Goal: Task Accomplishment & Management: Complete application form

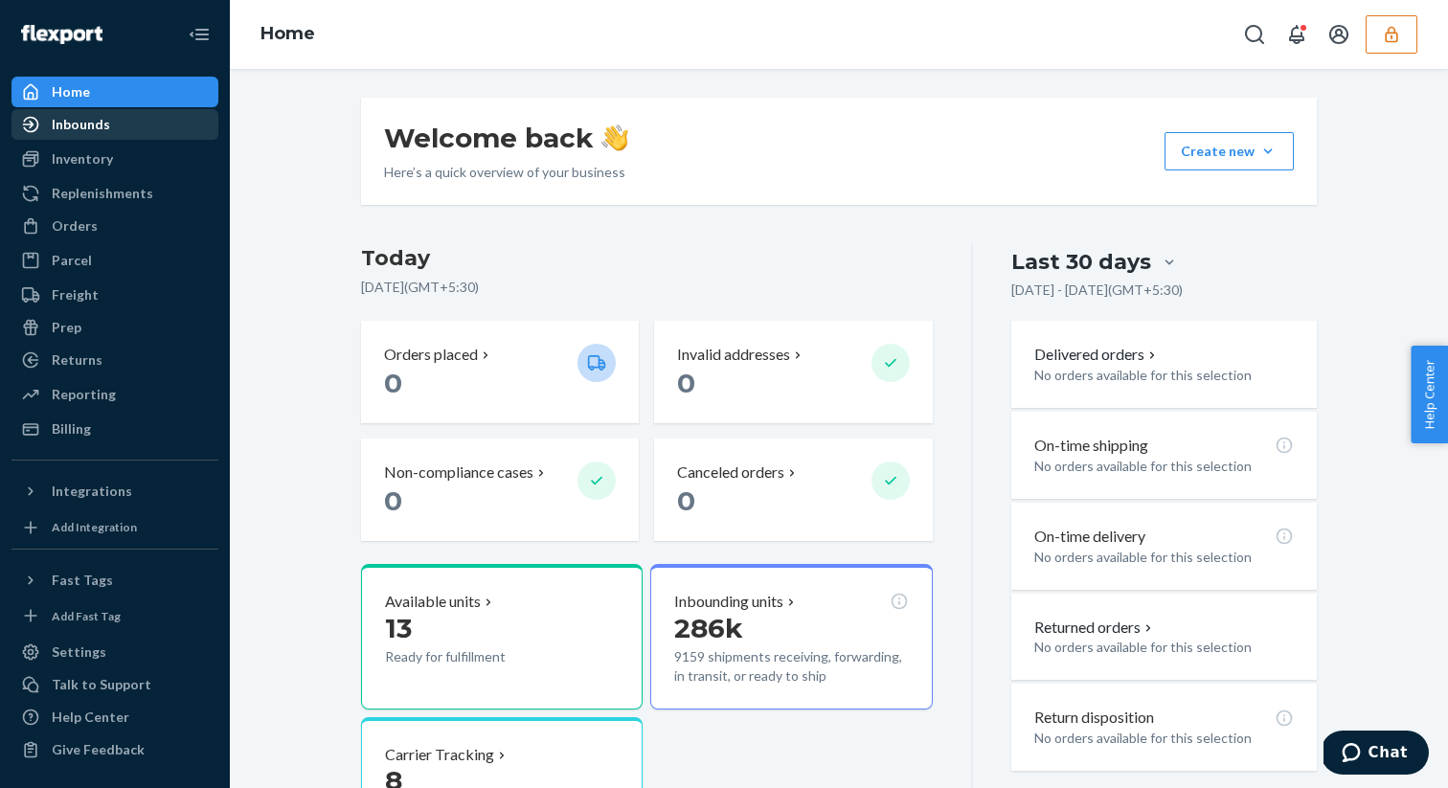
click at [121, 123] on div "Inbounds" at bounding box center [114, 124] width 203 height 27
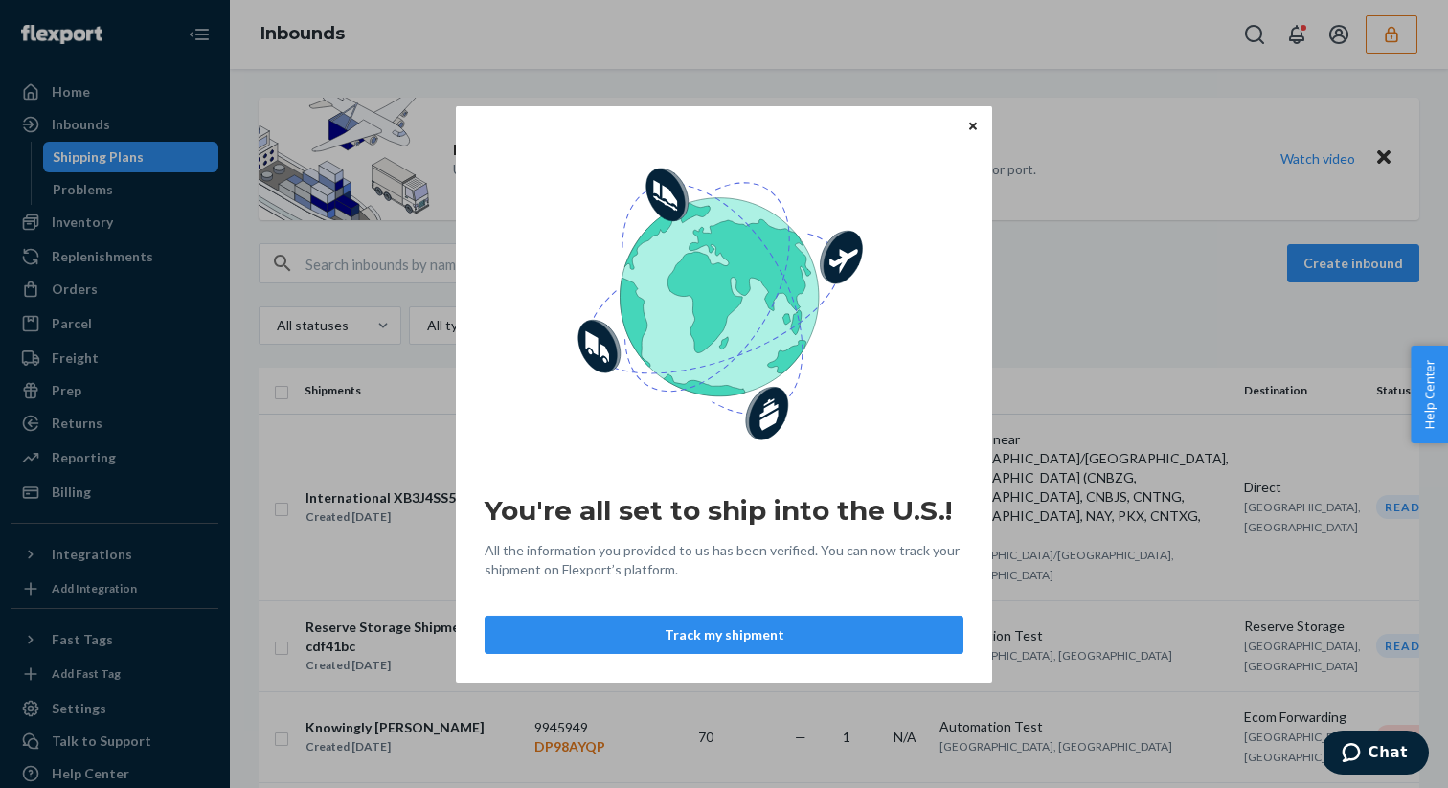
click at [973, 127] on icon "Close" at bounding box center [973, 127] width 8 height 8
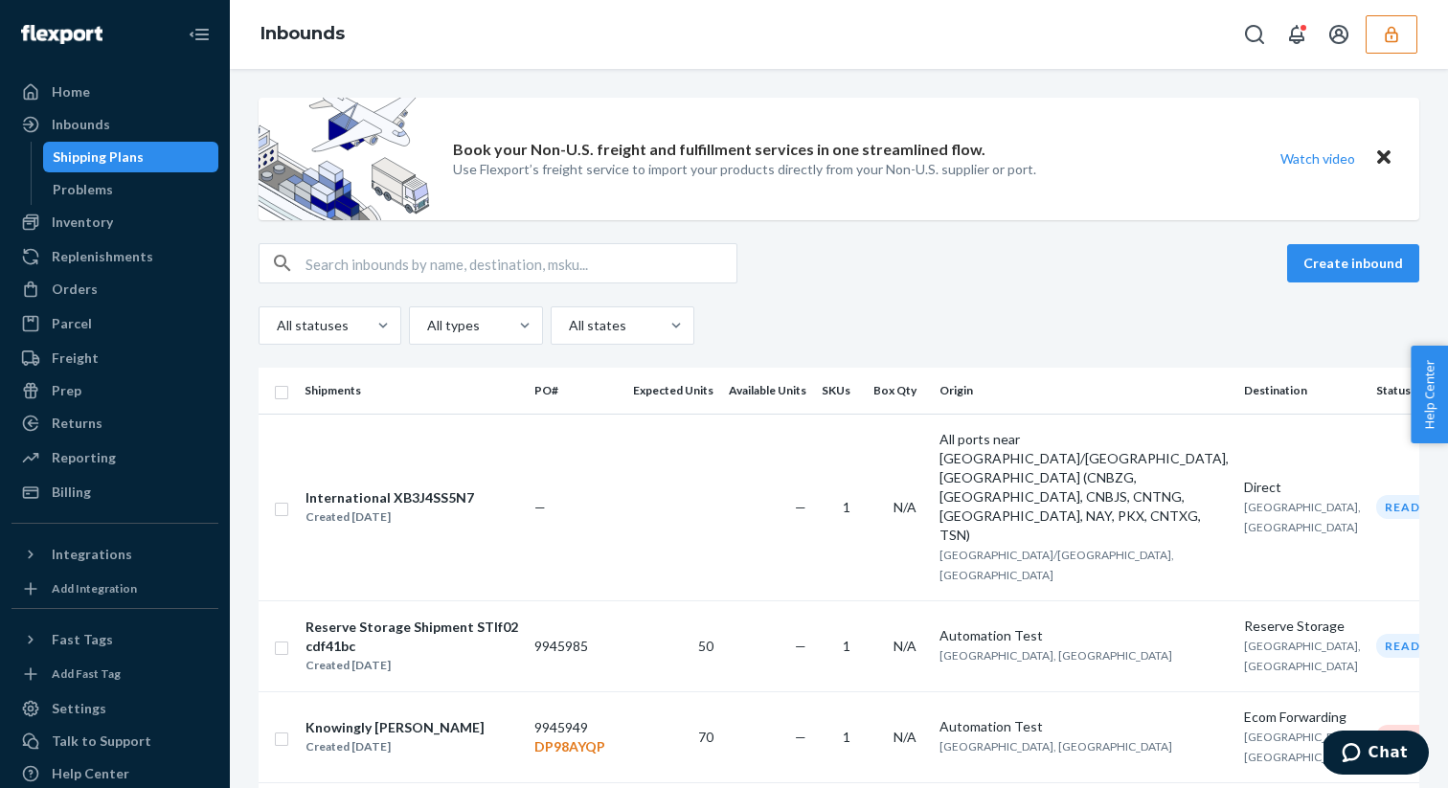
click at [1385, 54] on div "Inbounds" at bounding box center [839, 34] width 1218 height 69
click at [1386, 46] on button "button" at bounding box center [1391, 34] width 52 height 38
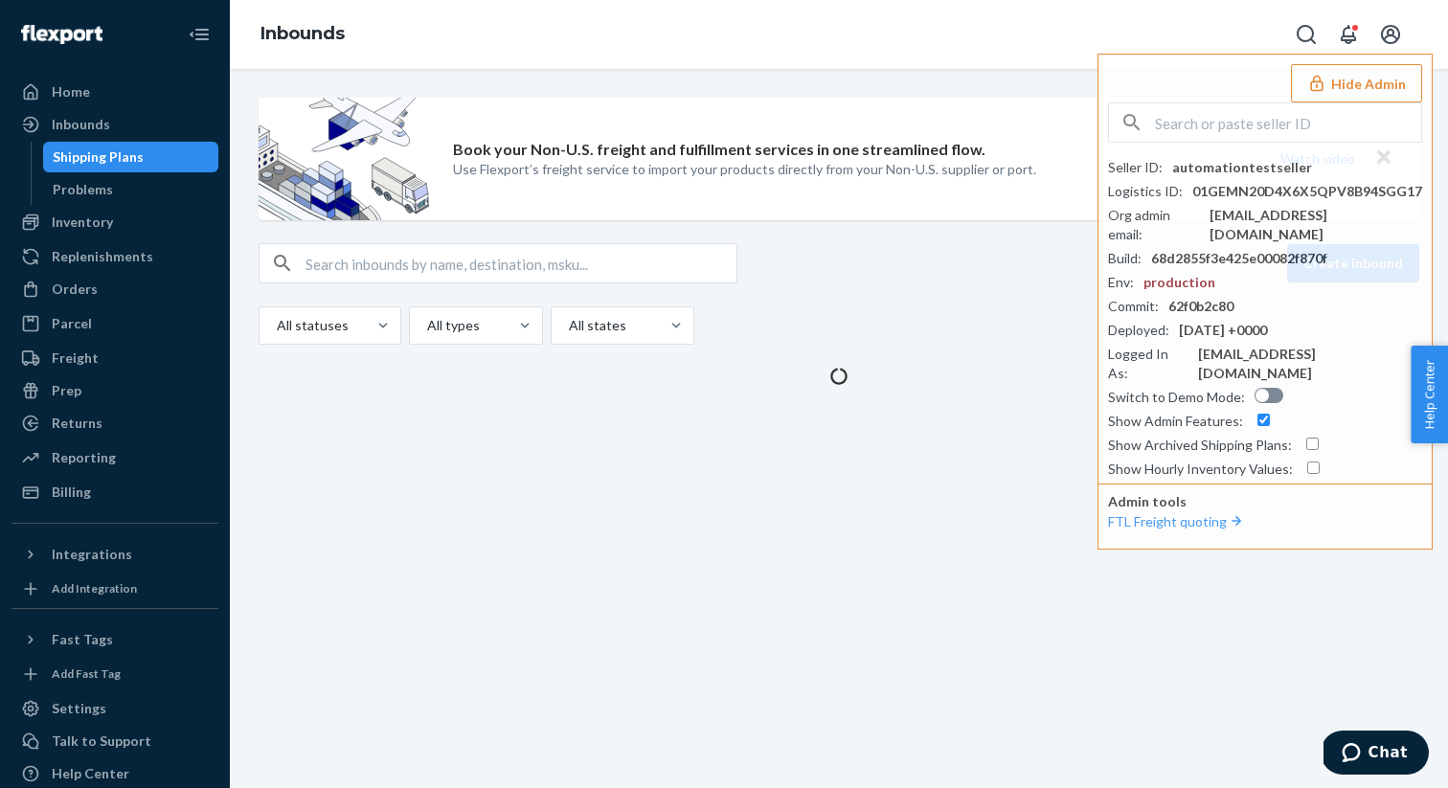
click at [930, 240] on div "Book your Non-U.S. freight and fulfillment services in one streamlined flow. Us…" at bounding box center [838, 242] width 1189 height 288
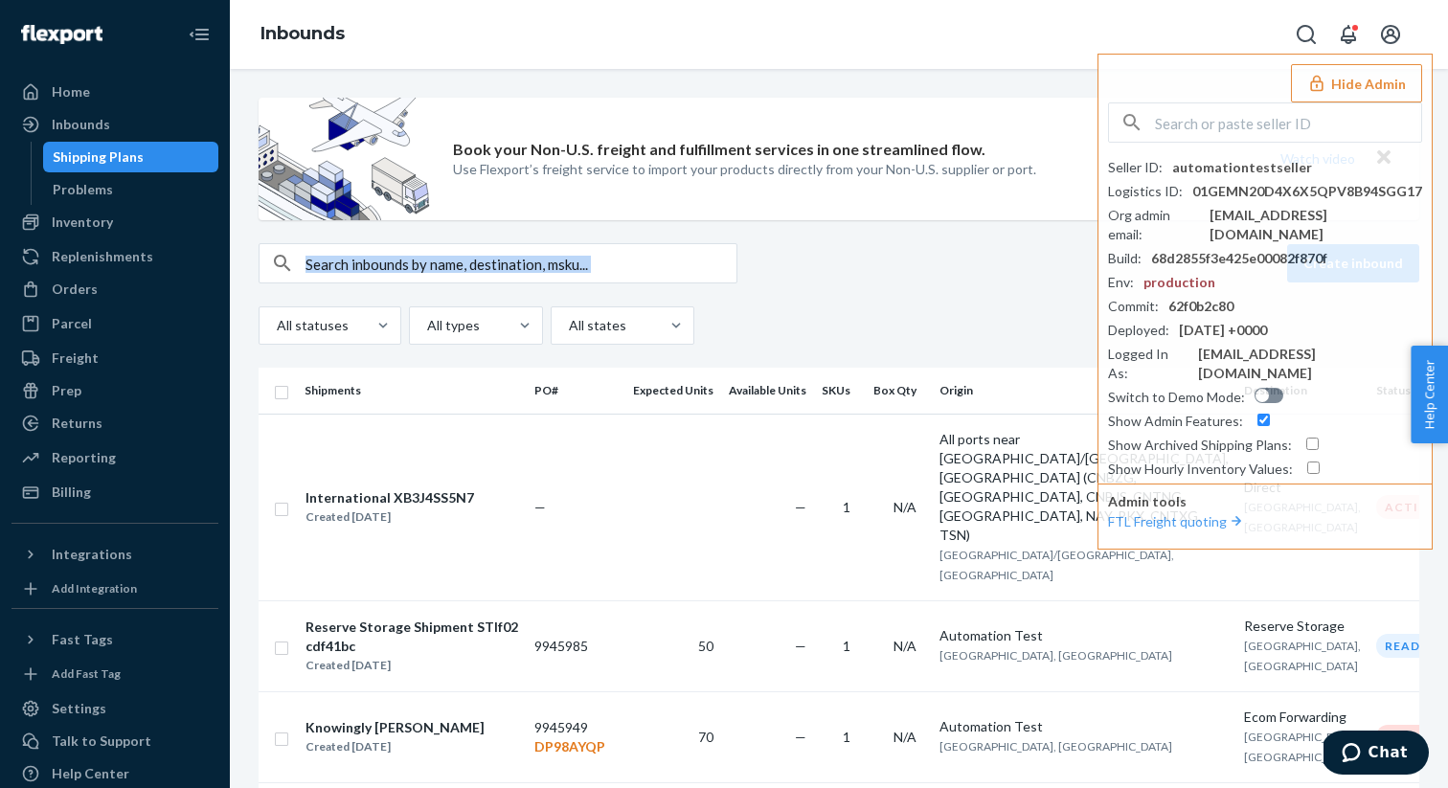
click at [1377, 92] on button "Hide Admin" at bounding box center [1356, 83] width 131 height 38
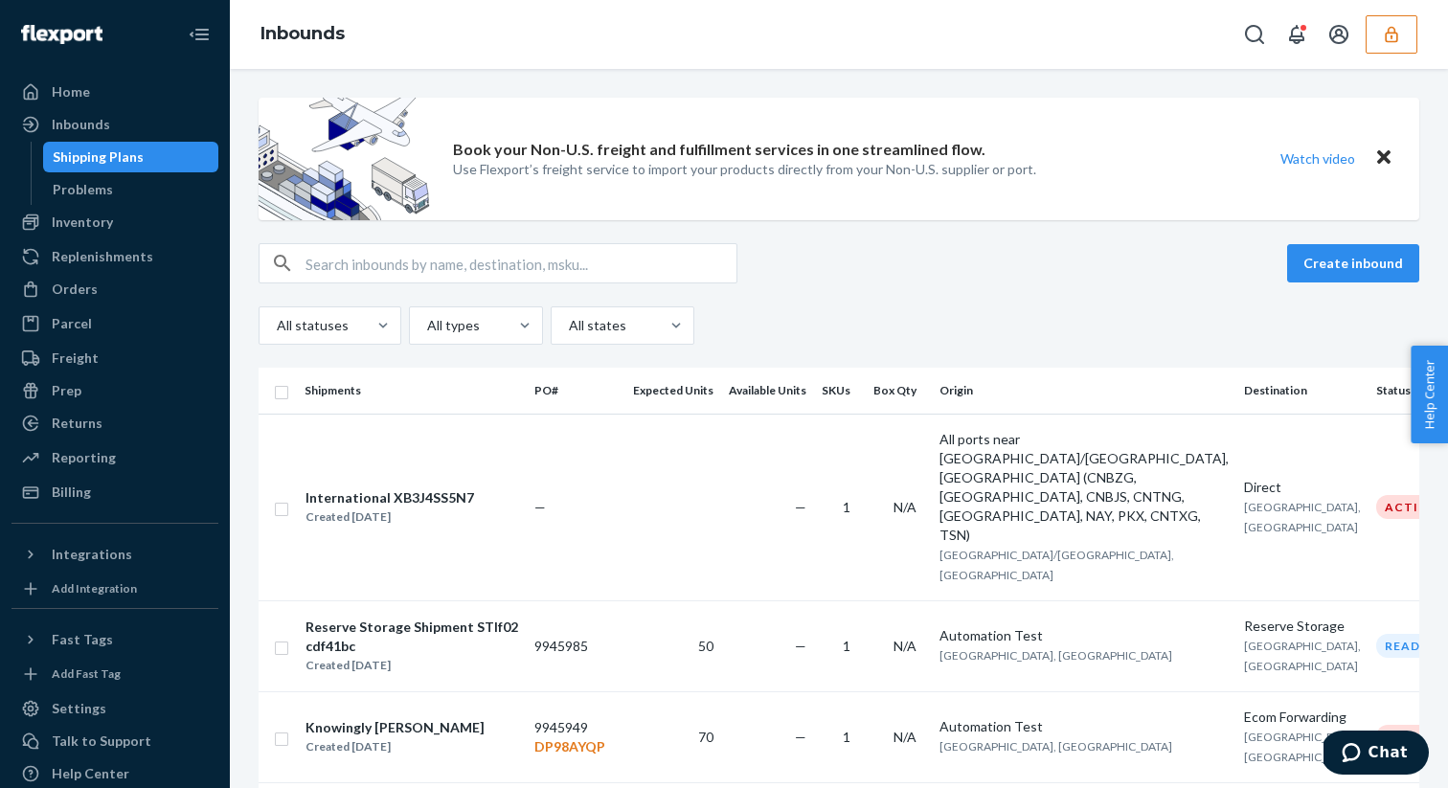
click at [844, 270] on div "Create inbound" at bounding box center [839, 263] width 1160 height 40
click at [1352, 262] on button "Create inbound" at bounding box center [1353, 263] width 132 height 38
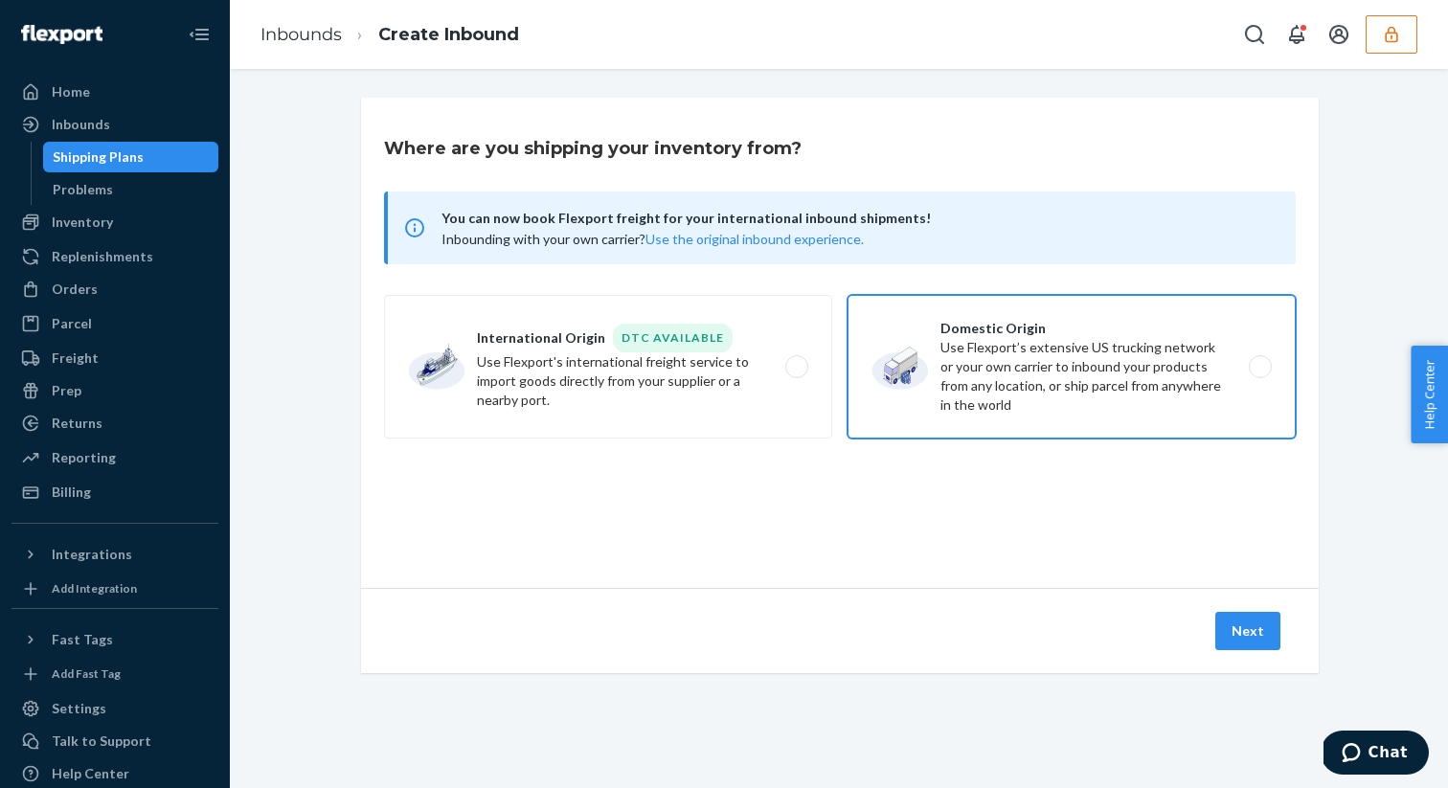
click at [918, 390] on label "Domestic Origin Use Flexport’s extensive US trucking network or your own carrie…" at bounding box center [1071, 367] width 448 height 144
click at [1259, 373] on input "Domestic Origin Use Flexport’s extensive US trucking network or your own carrie…" at bounding box center [1265, 367] width 12 height 12
radio input "true"
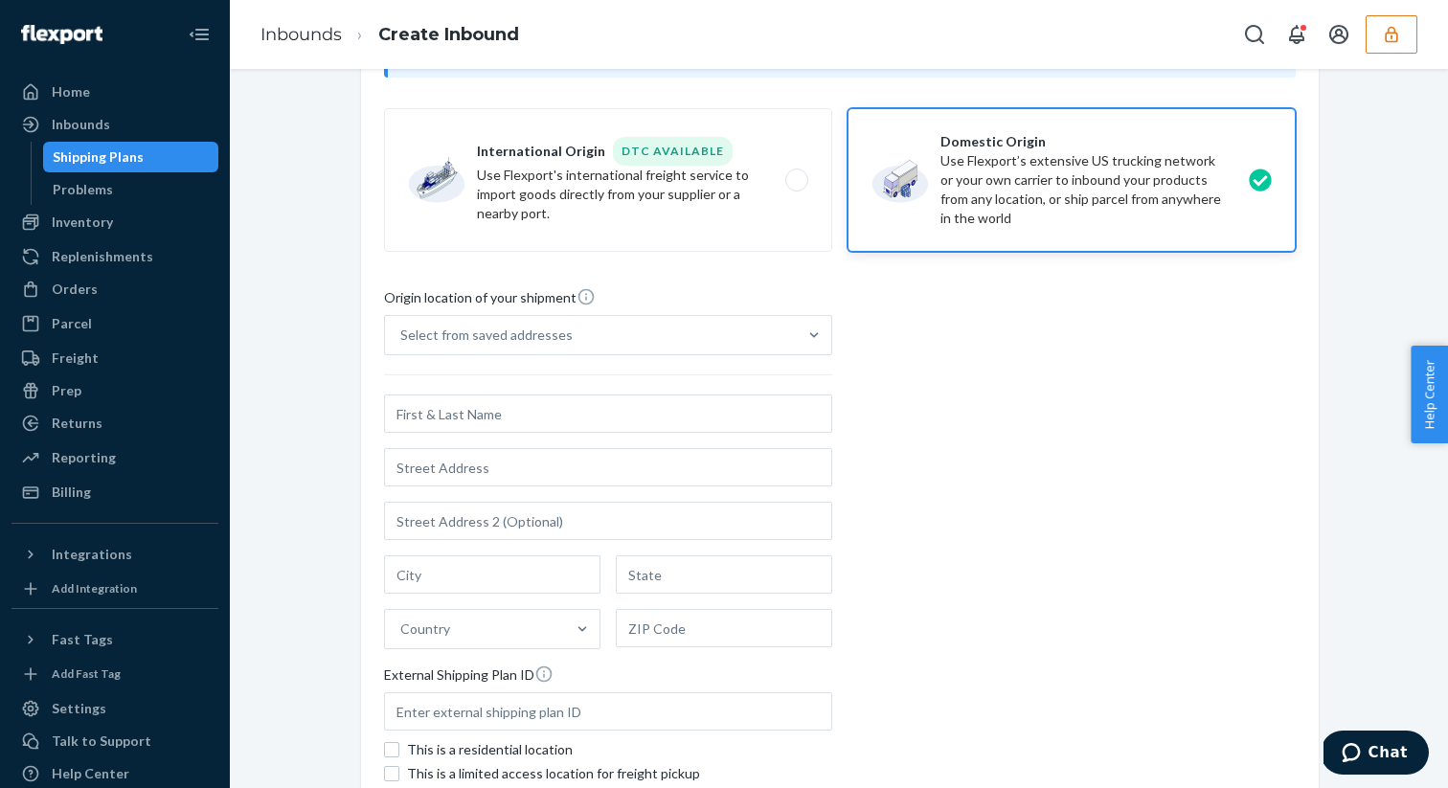
scroll to position [289, 0]
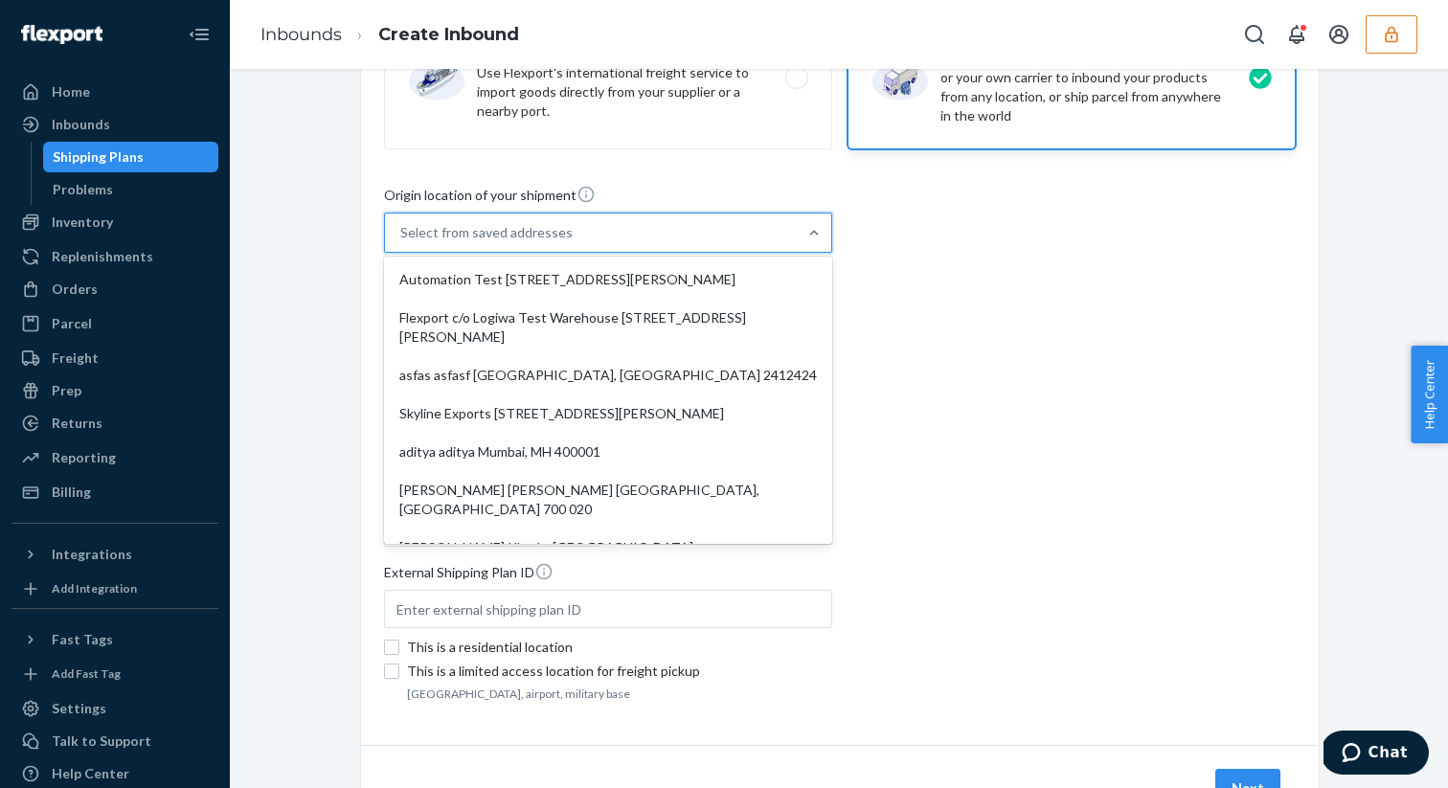
click at [638, 235] on div "Select from saved addresses" at bounding box center [591, 233] width 412 height 38
click at [402, 235] on input "option Automation Test [STREET_ADDRESS][PERSON_NAME] focused, 0 of 9. 9 results…" at bounding box center [401, 232] width 2 height 19
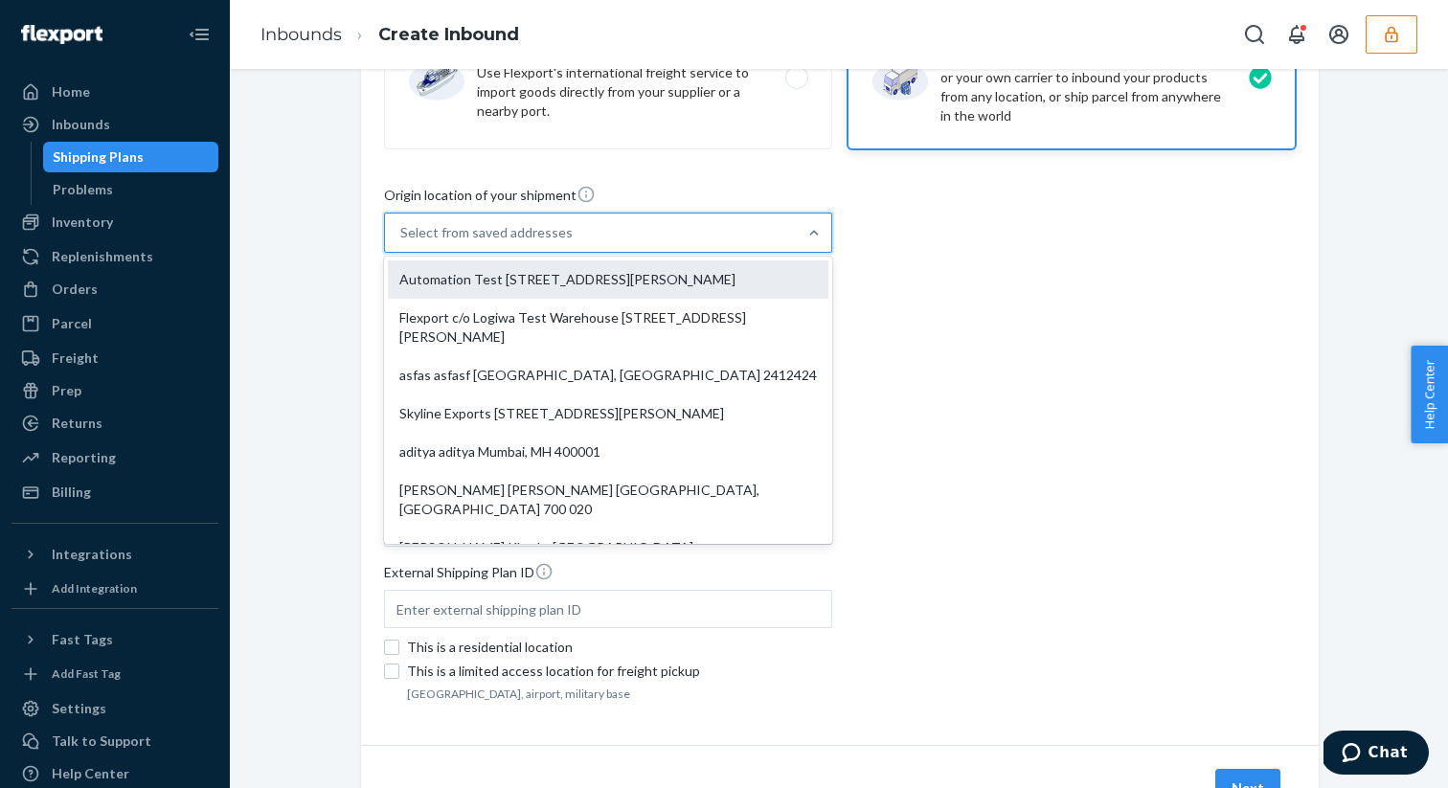
click at [574, 279] on div "Automation Test [STREET_ADDRESS][PERSON_NAME]" at bounding box center [608, 279] width 440 height 38
click at [402, 242] on input "option Automation Test [STREET_ADDRESS][PERSON_NAME] focused, 0 of 9. 9 results…" at bounding box center [401, 232] width 2 height 19
type input "Automation Test"
type input "[STREET_ADDRESS][PERSON_NAME]"
type input "9th Floor"
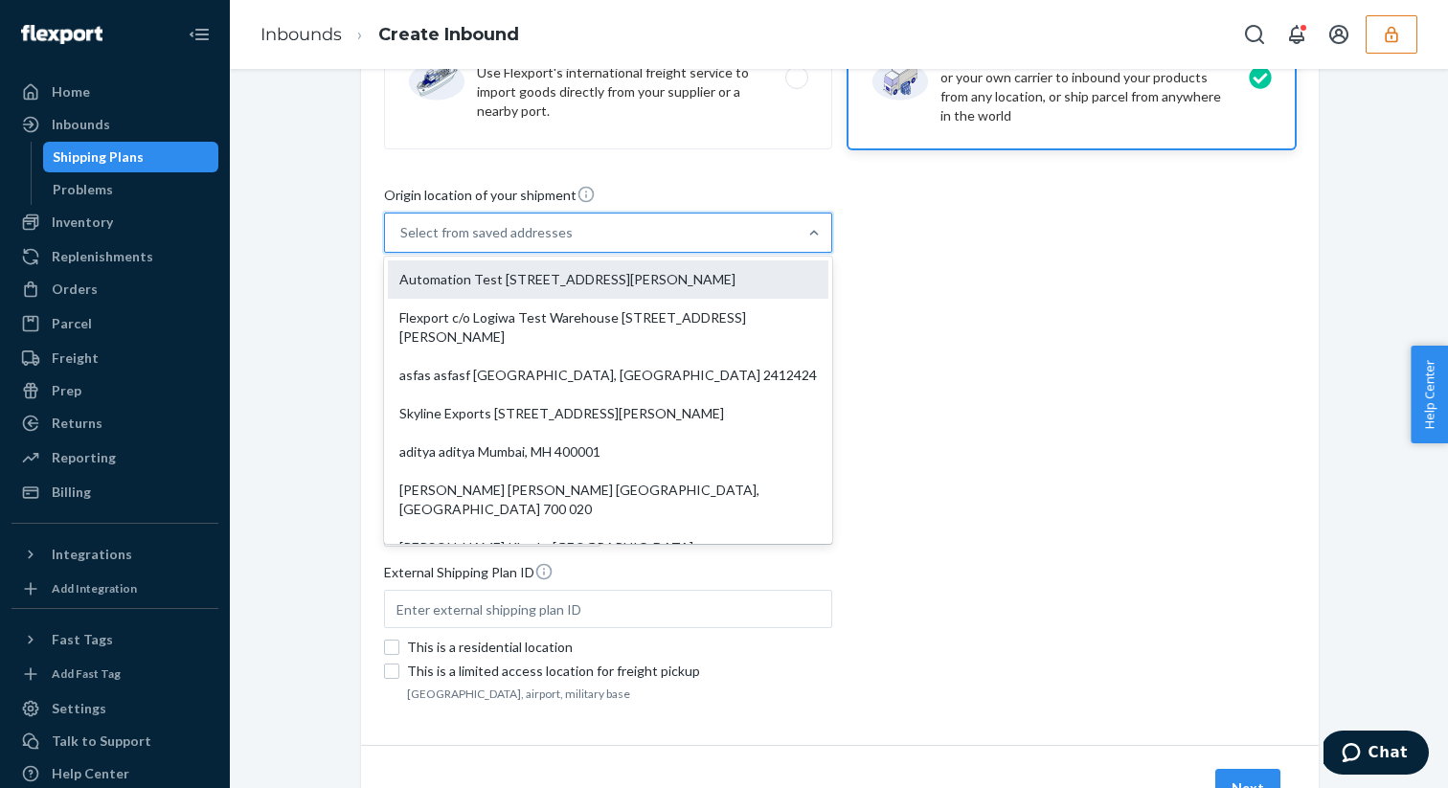
type input "[GEOGRAPHIC_DATA]"
type input "CA"
type input "94104"
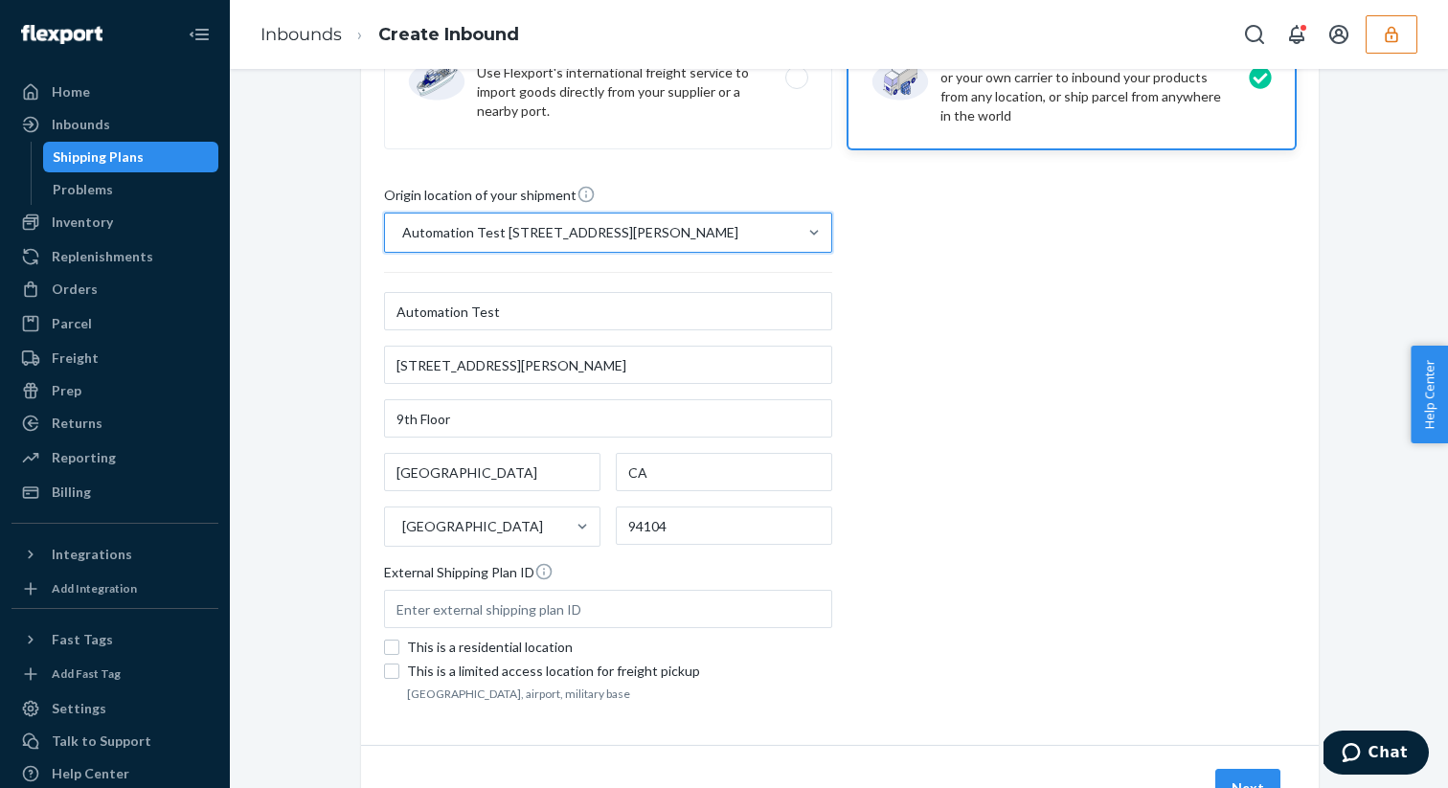
scroll to position [376, 0]
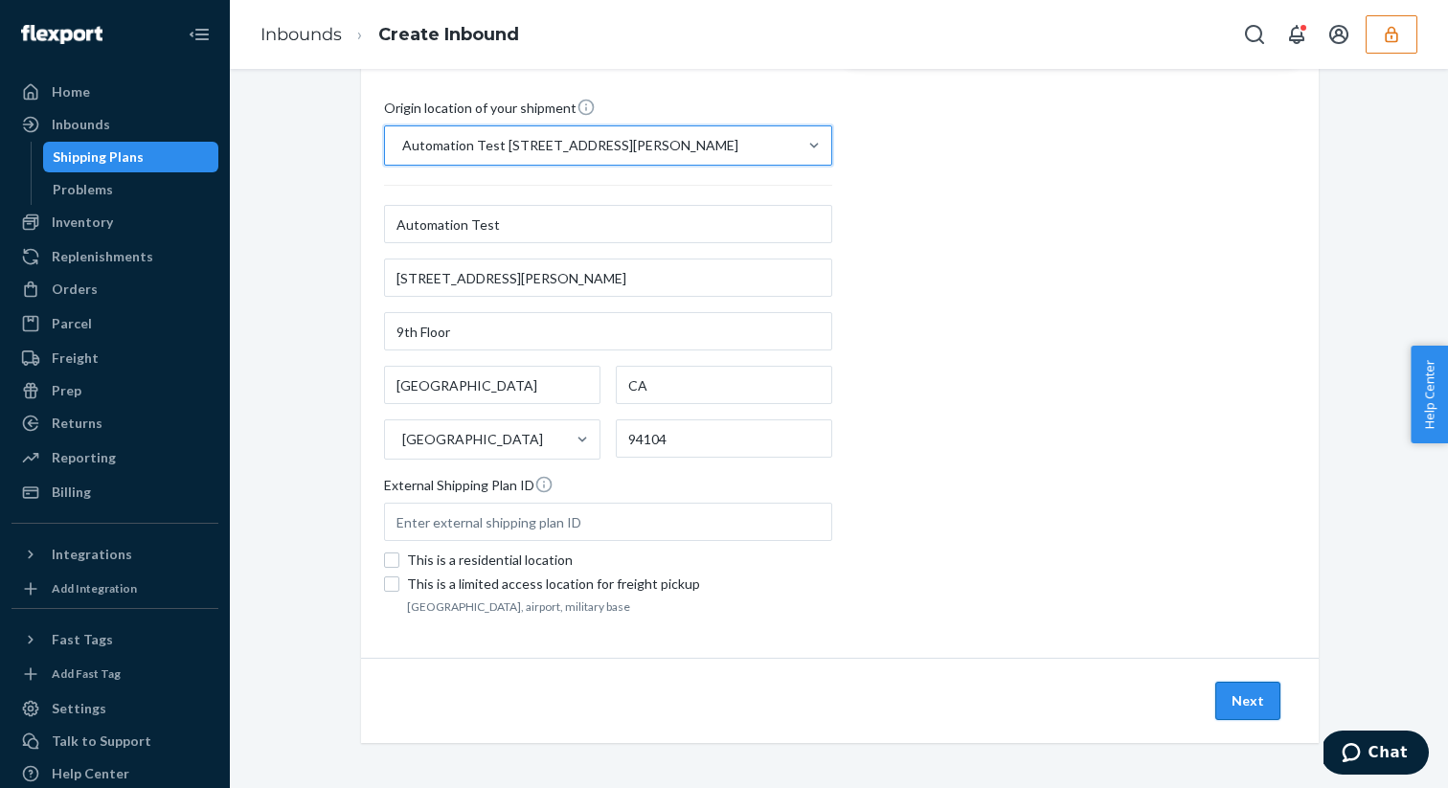
click at [1244, 715] on button "Next" at bounding box center [1247, 701] width 65 height 38
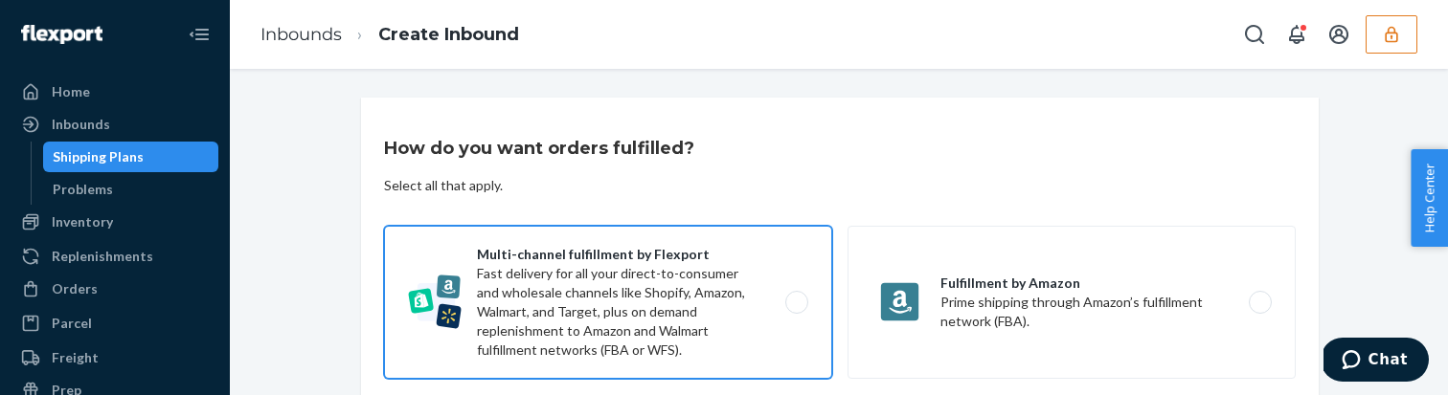
click at [667, 287] on label "Multi-channel fulfillment by Flexport Fast delivery for all your direct-to-cons…" at bounding box center [608, 302] width 448 height 153
click at [796, 297] on input "Multi-channel fulfillment by Flexport Fast delivery for all your direct-to-cons…" at bounding box center [802, 303] width 12 height 12
radio input "true"
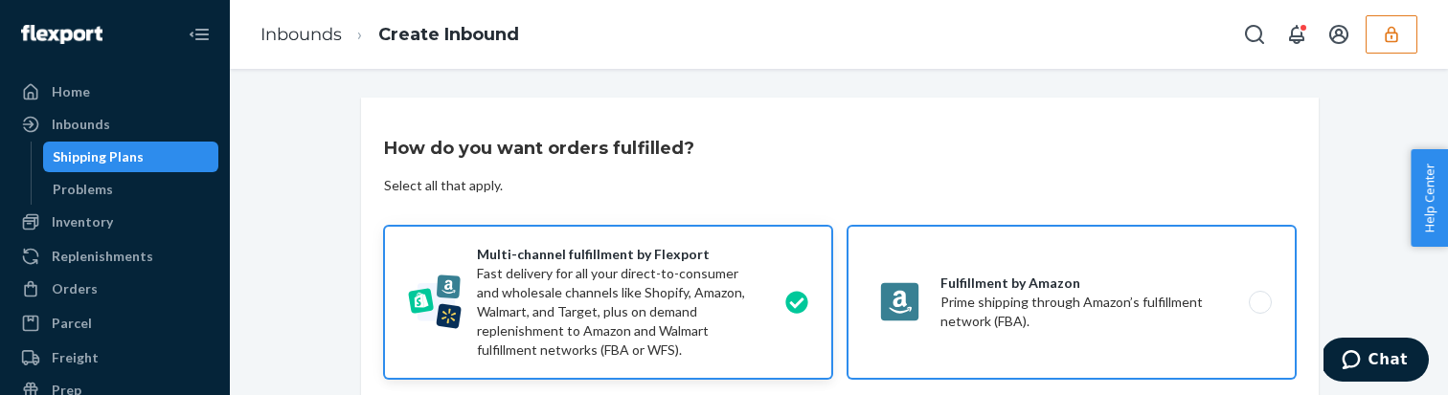
scroll to position [324, 0]
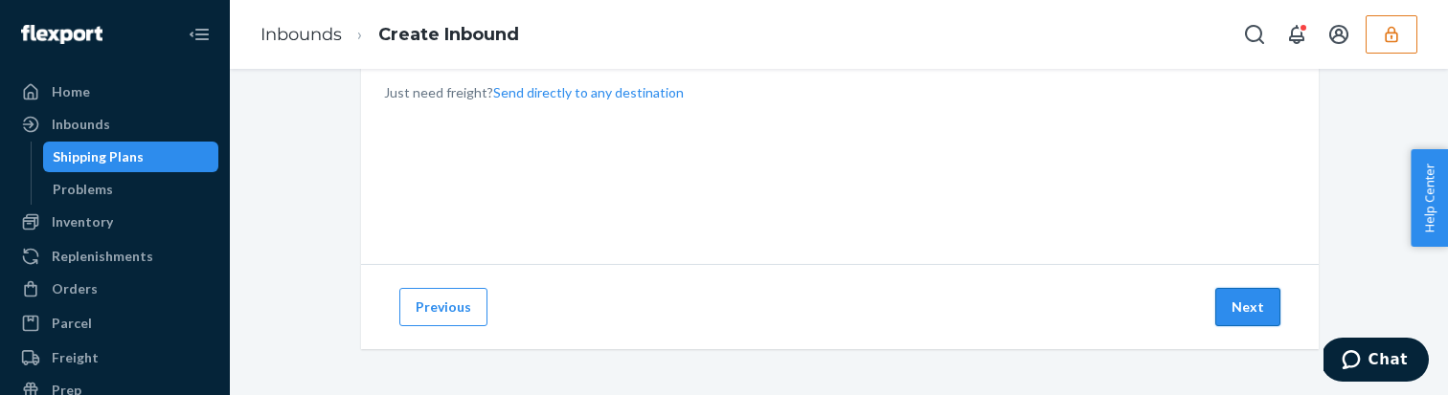
click at [1224, 304] on button "Next" at bounding box center [1247, 307] width 65 height 38
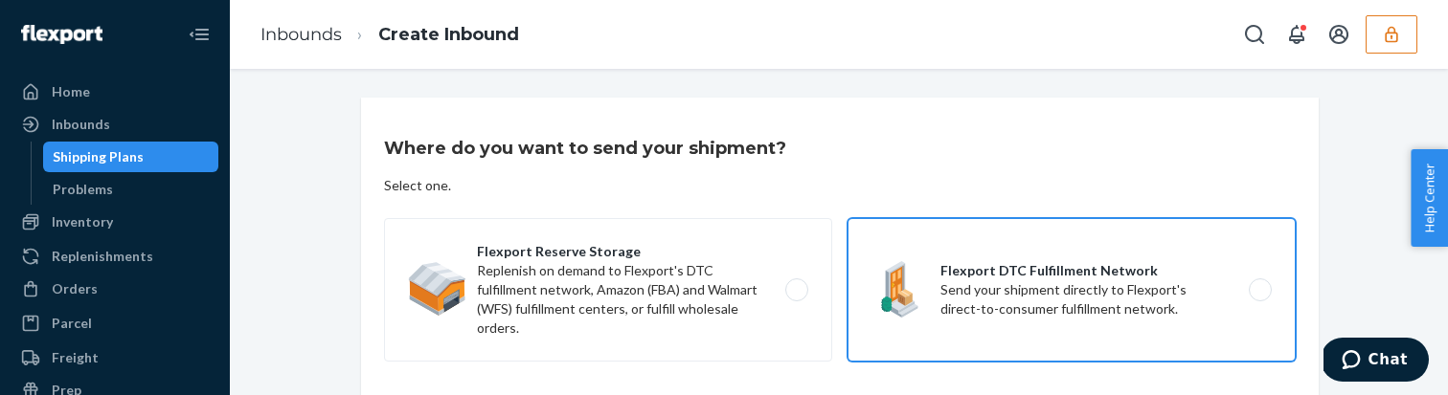
click at [1044, 246] on label "Flexport DTC Fulfillment Network Send your shipment directly to Flexport's dire…" at bounding box center [1071, 290] width 448 height 144
click at [1259, 284] on input "Flexport DTC Fulfillment Network Send your shipment directly to Flexport's dire…" at bounding box center [1265, 290] width 12 height 12
radio input "true"
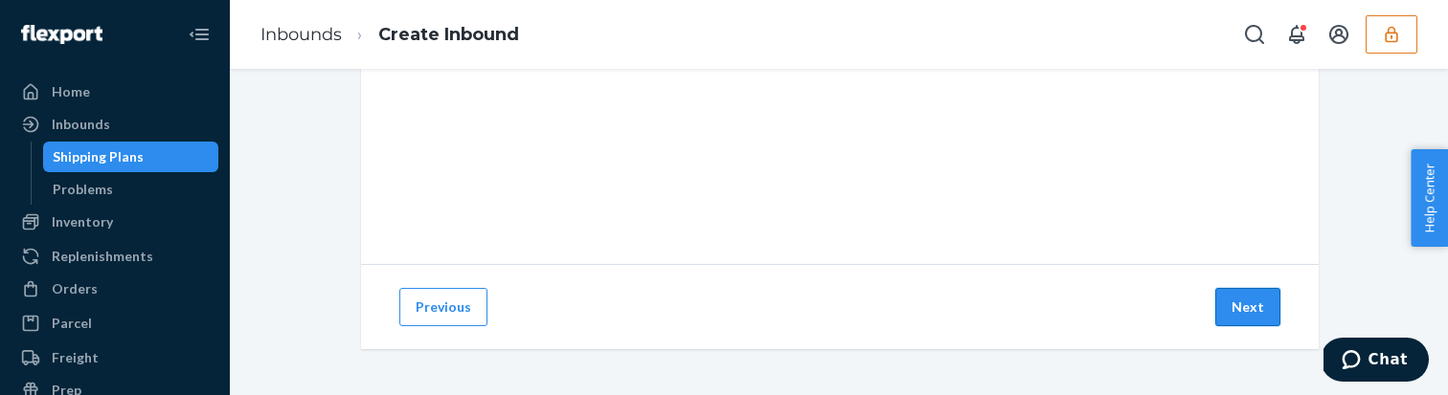
click at [1260, 310] on button "Next" at bounding box center [1247, 307] width 65 height 38
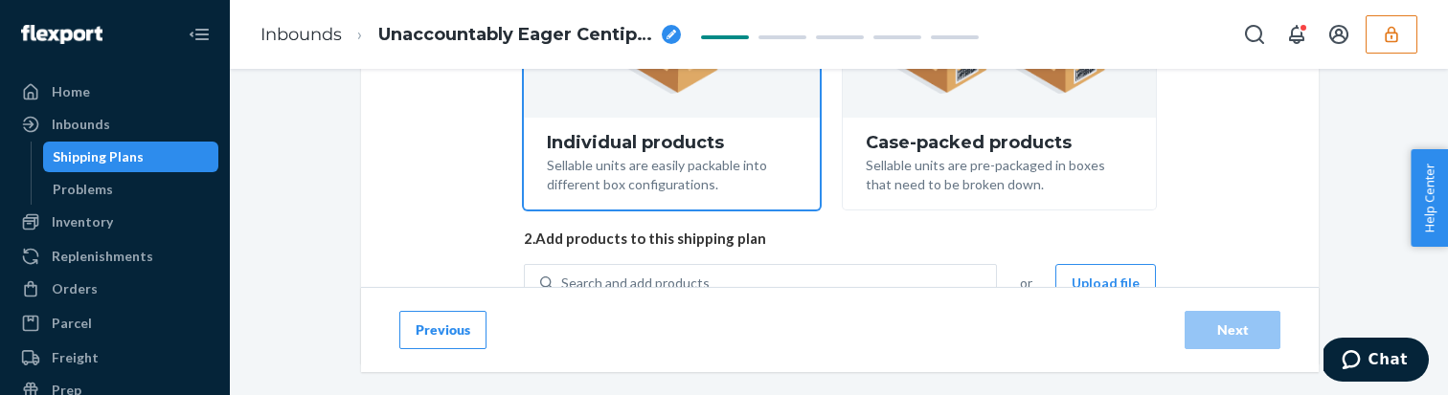
scroll to position [522, 0]
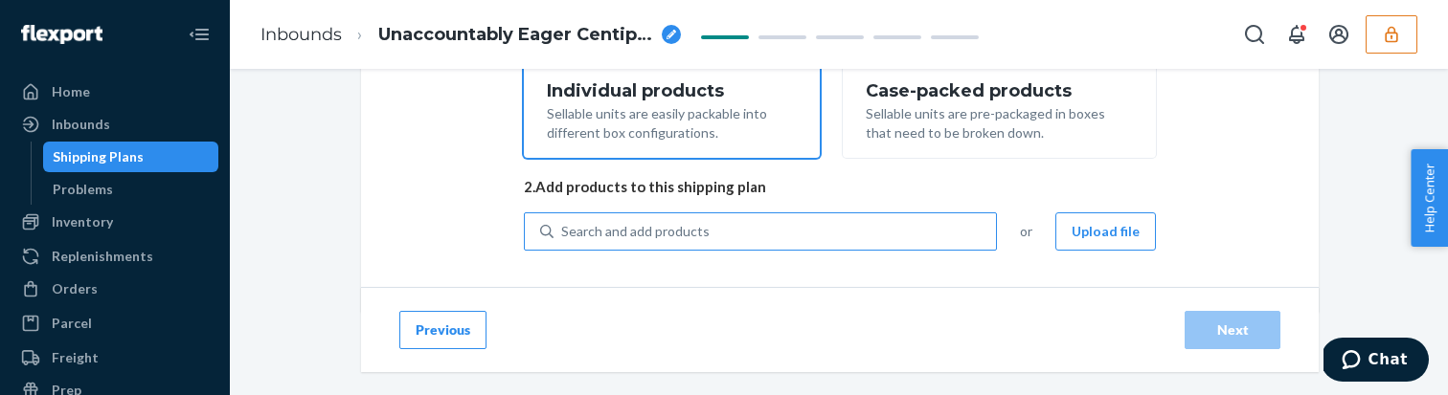
click at [634, 238] on div "Search and add products" at bounding box center [635, 231] width 148 height 19
click at [563, 238] on input "Search and add products" at bounding box center [562, 231] width 2 height 19
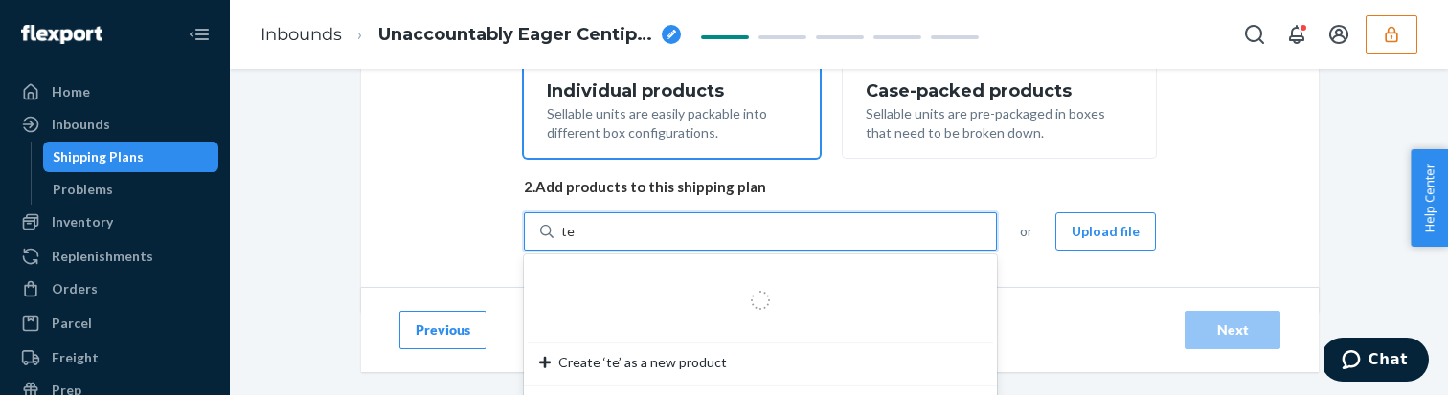
type input "test"
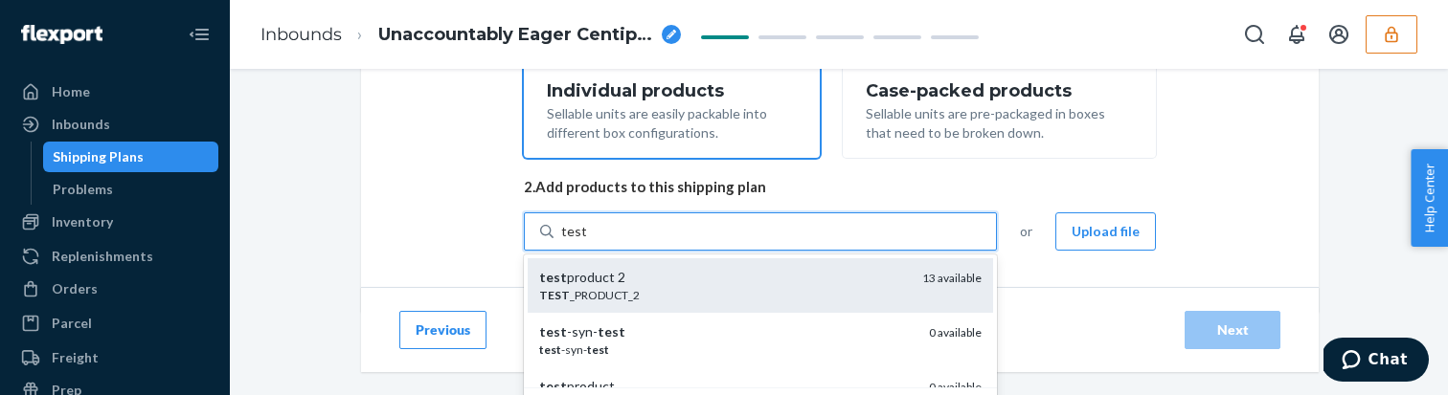
click at [717, 295] on div "TEST _PRODUCT_2" at bounding box center [723, 295] width 368 height 16
click at [586, 241] on input "test" at bounding box center [573, 231] width 25 height 19
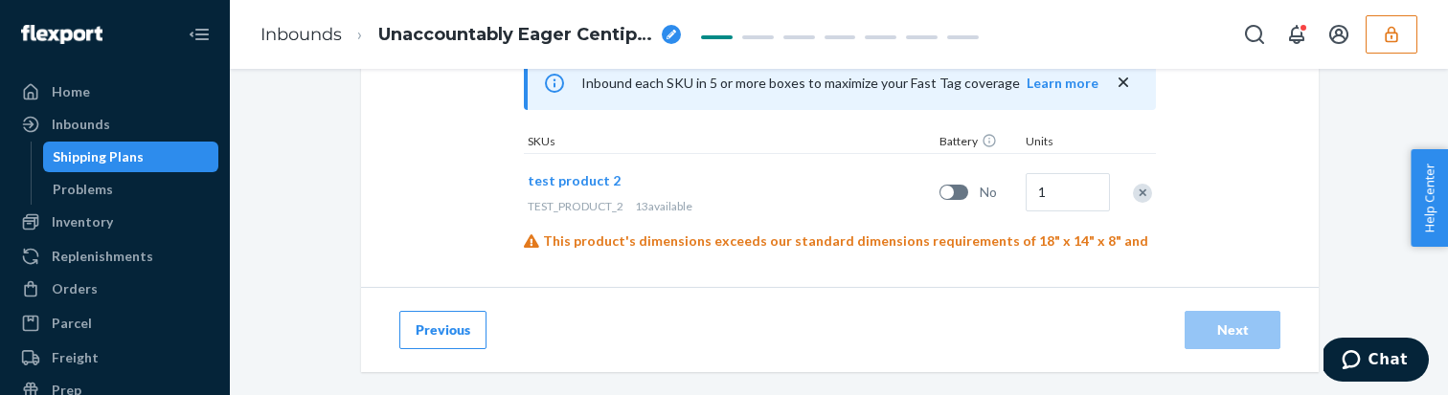
scroll to position [773, 0]
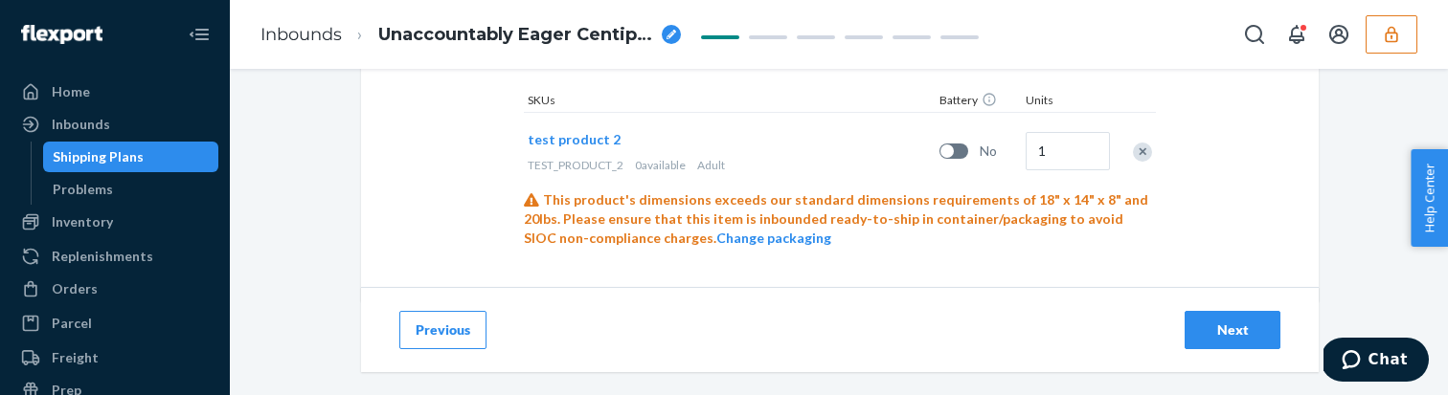
click at [1242, 326] on div "Next" at bounding box center [1232, 330] width 63 height 19
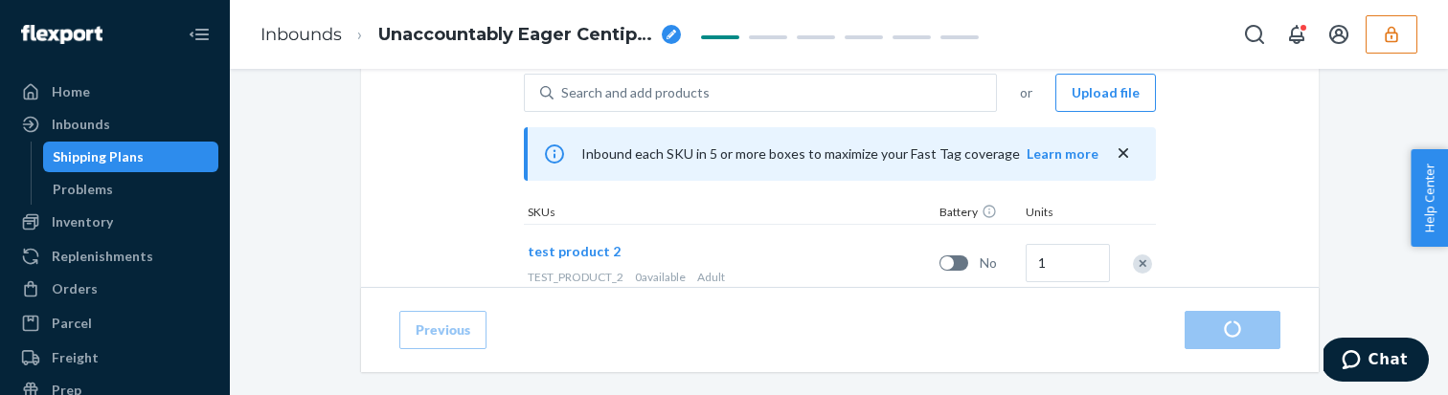
scroll to position [787, 0]
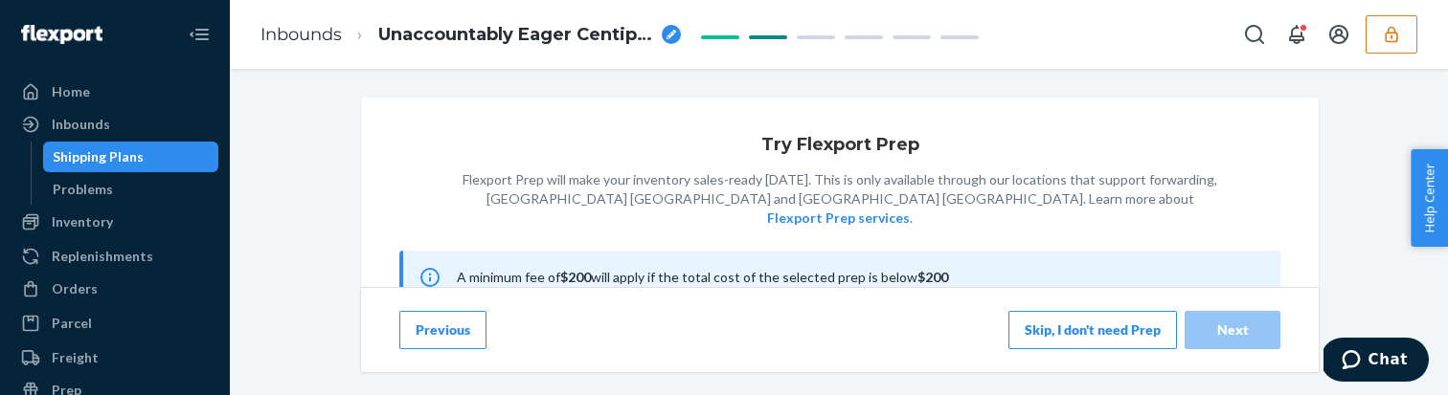
click at [1054, 345] on button "Skip, I don't need Prep" at bounding box center [1092, 330] width 169 height 38
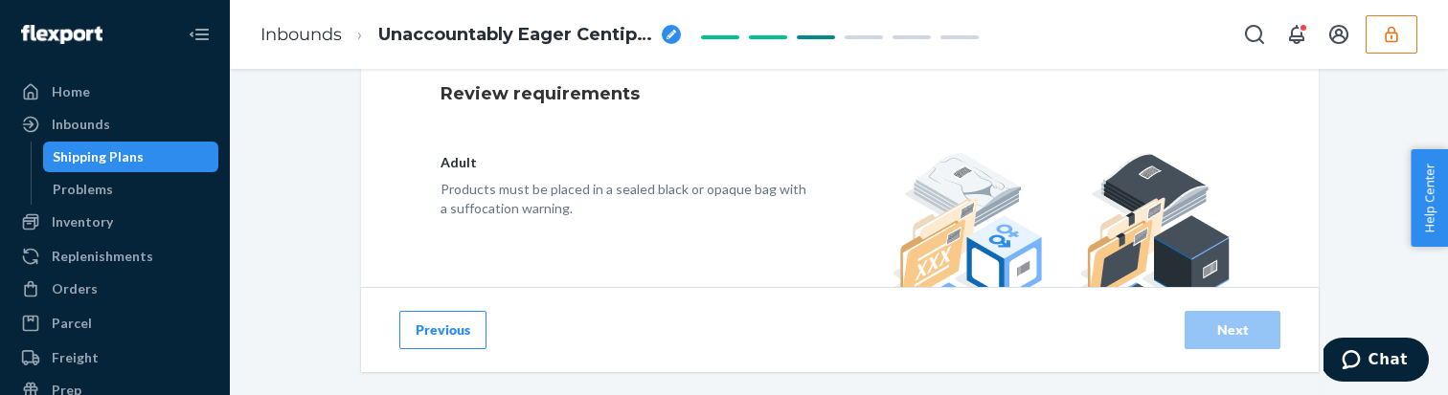
scroll to position [434, 0]
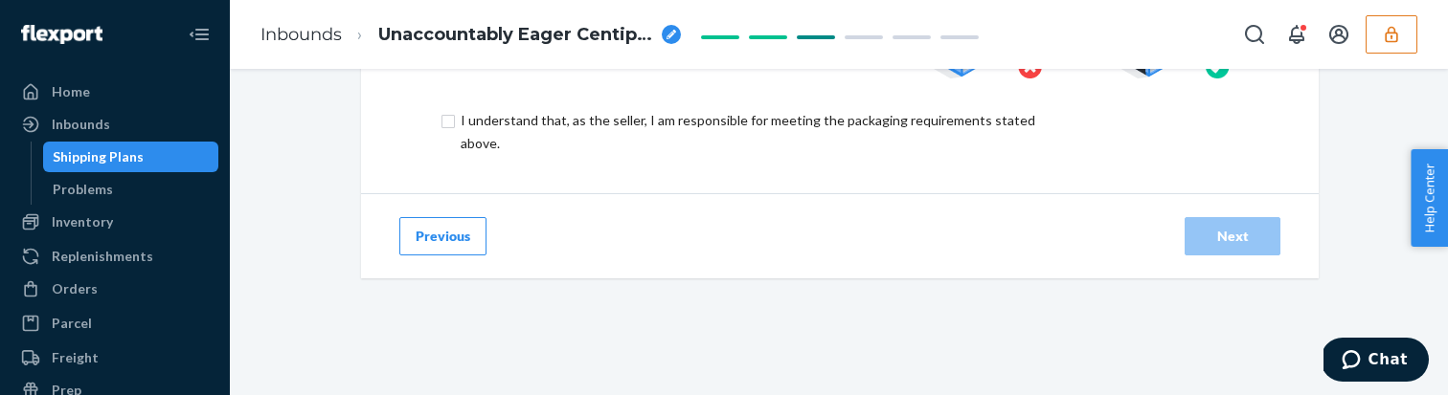
click at [623, 109] on input "checkbox" at bounding box center [758, 132] width 637 height 46
checkbox input "true"
click at [1206, 230] on div "Next" at bounding box center [1232, 236] width 63 height 19
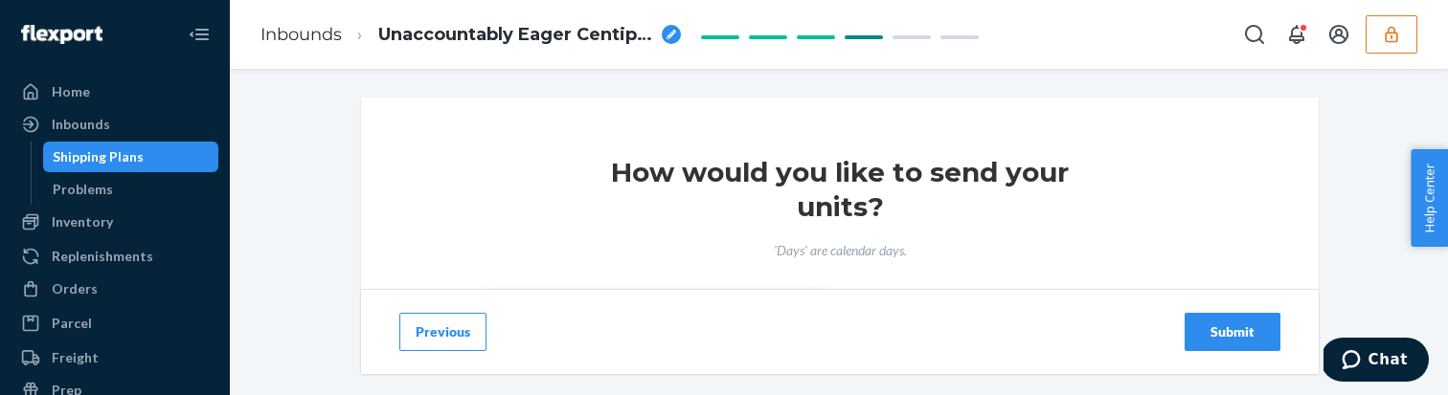
scroll to position [422, 0]
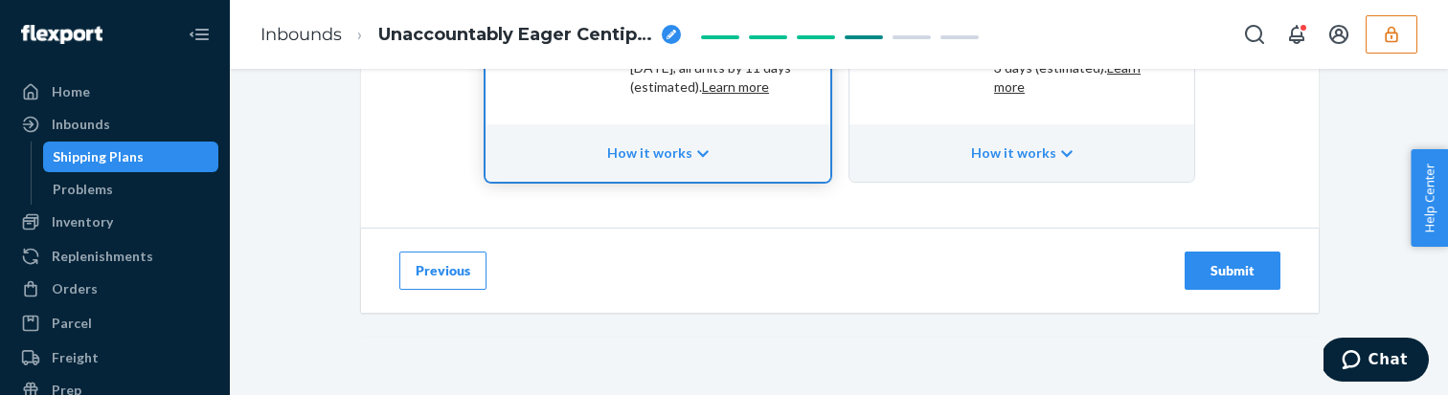
click at [996, 102] on div "Direct Plan Ship to 1 or more locations You distribute your inventory to our fu…" at bounding box center [1076, 14] width 186 height 191
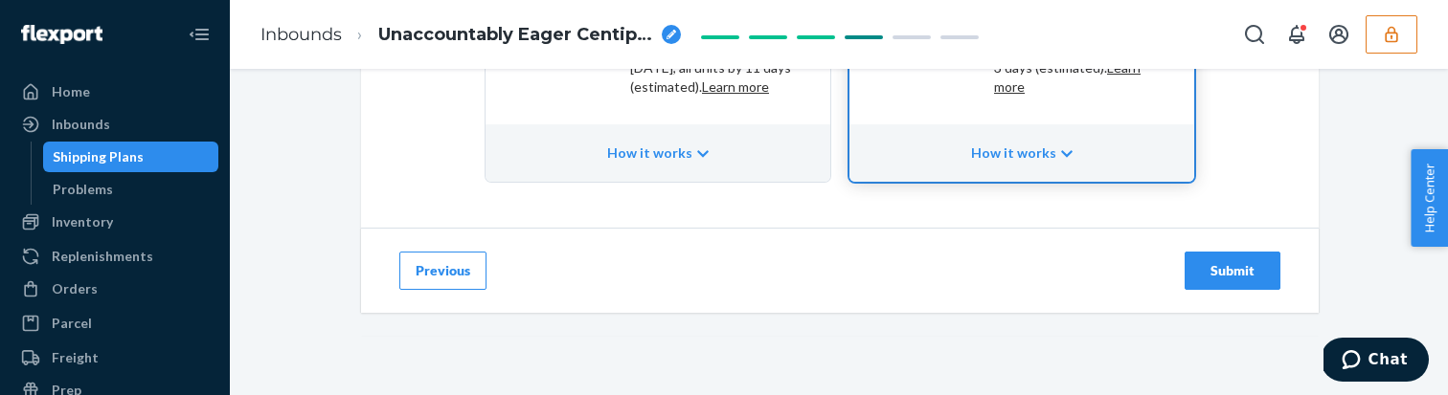
click at [1241, 282] on button "Submit" at bounding box center [1232, 271] width 96 height 38
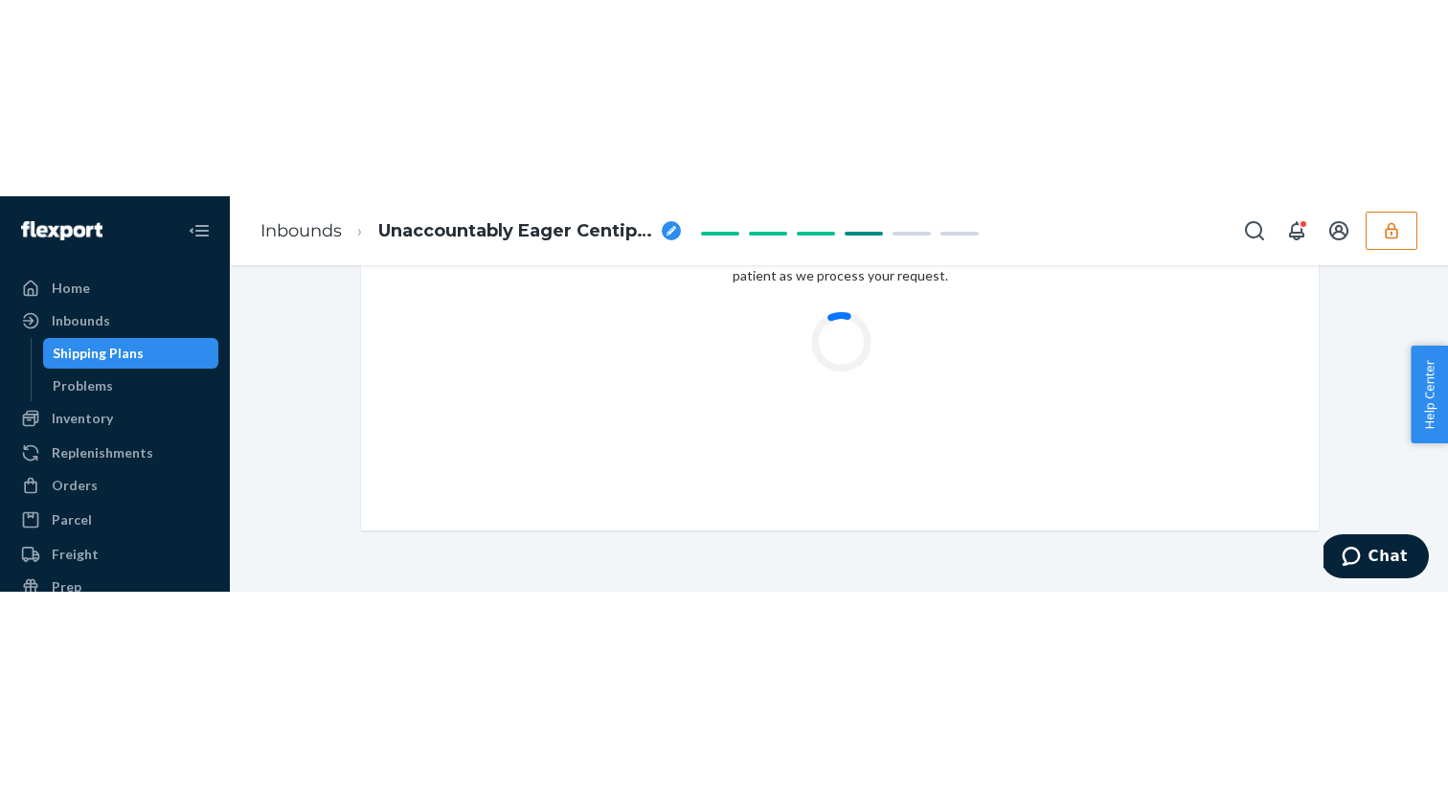
scroll to position [0, 0]
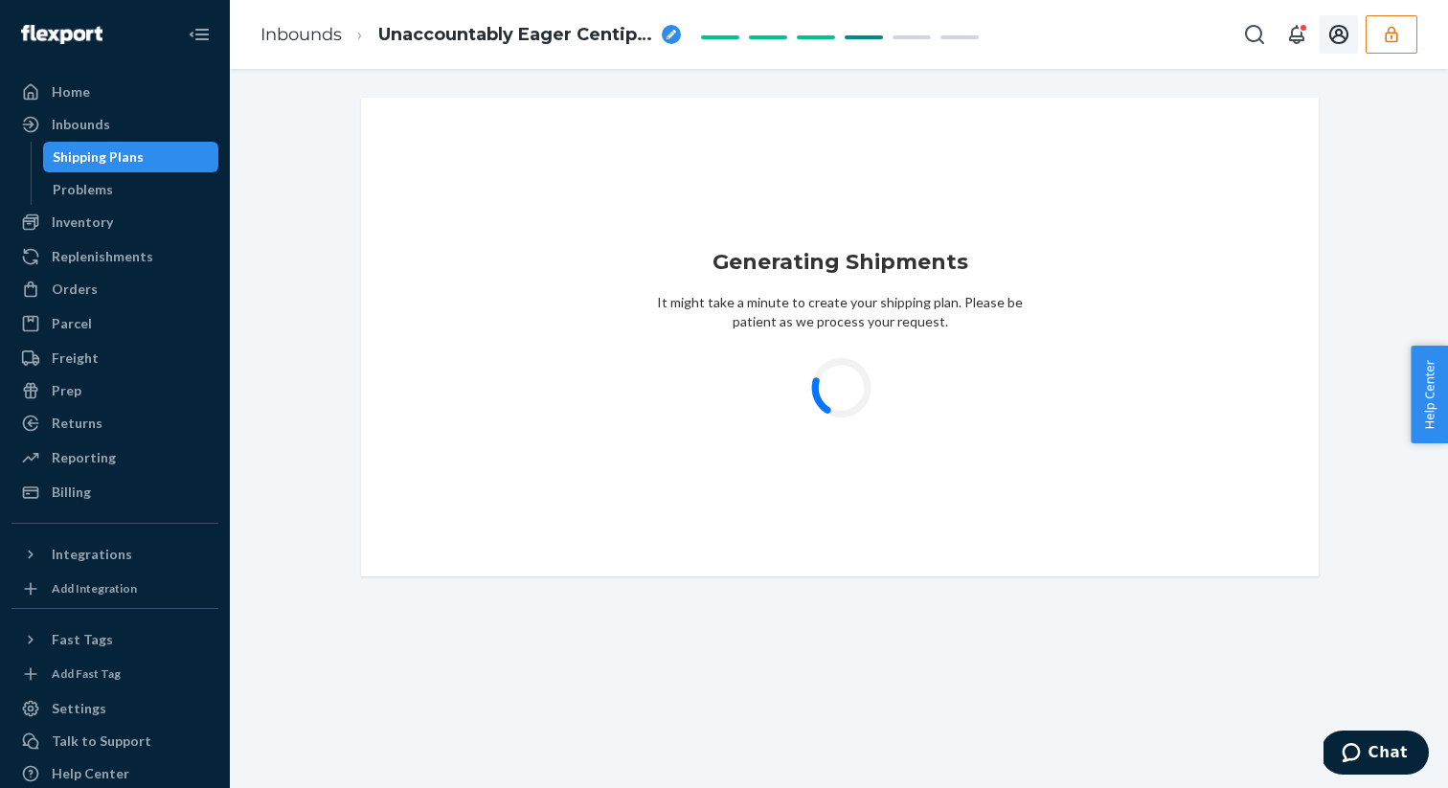
click at [1337, 39] on icon "Open account menu" at bounding box center [1338, 34] width 23 height 23
click at [1277, 126] on div "Log out" at bounding box center [1299, 132] width 144 height 35
